Goal: Navigation & Orientation: Find specific page/section

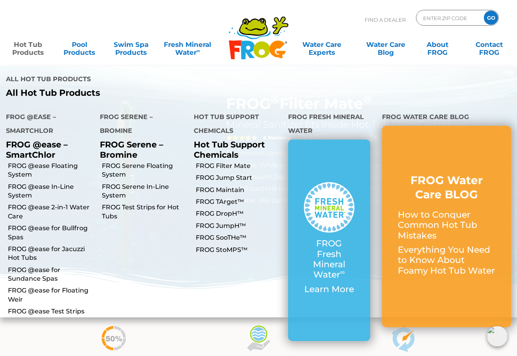
click at [21, 52] on link "Hot Tub Products" at bounding box center [28, 45] width 40 height 16
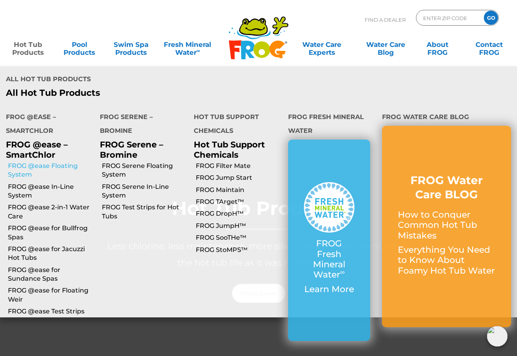
click at [61, 162] on link "FROG @ease Floating System" at bounding box center [51, 171] width 86 height 18
